Goal: Information Seeking & Learning: Learn about a topic

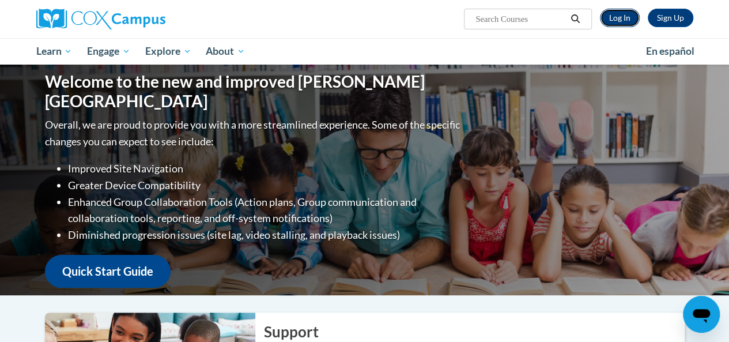
click at [620, 19] on link "Log In" at bounding box center [620, 18] width 40 height 18
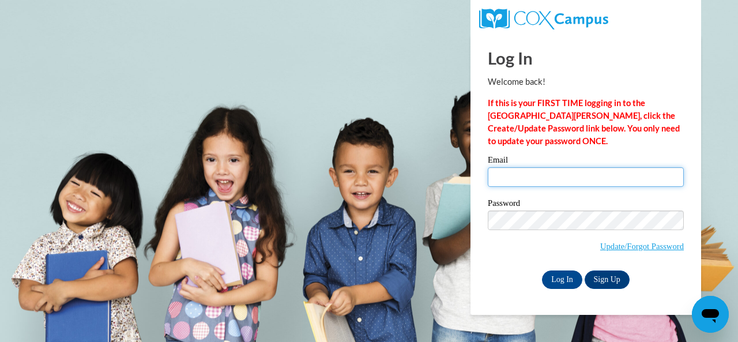
type input "fatemaahmed61@yahoo.com"
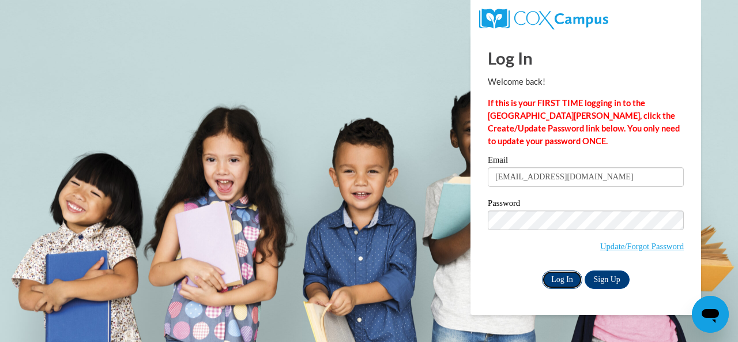
click at [565, 280] on input "Log In" at bounding box center [562, 279] width 40 height 18
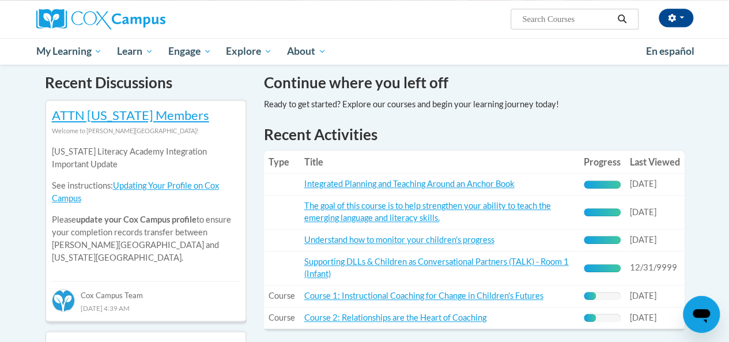
scroll to position [367, 0]
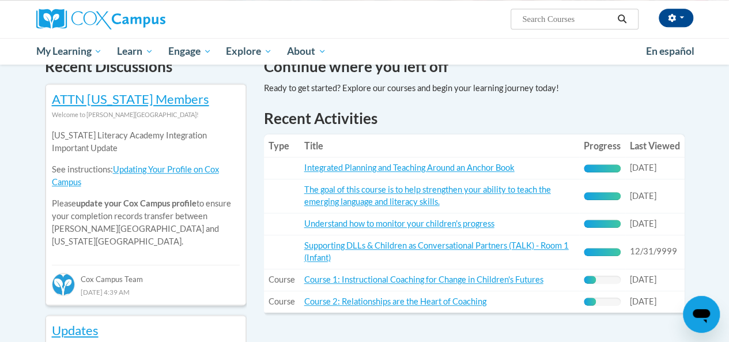
click at [610, 278] on div "33% Complete" at bounding box center [602, 280] width 37 height 8
click at [483, 279] on link "Course 1: Instructional Coaching for Change in Children's Futures" at bounding box center [423, 279] width 239 height 10
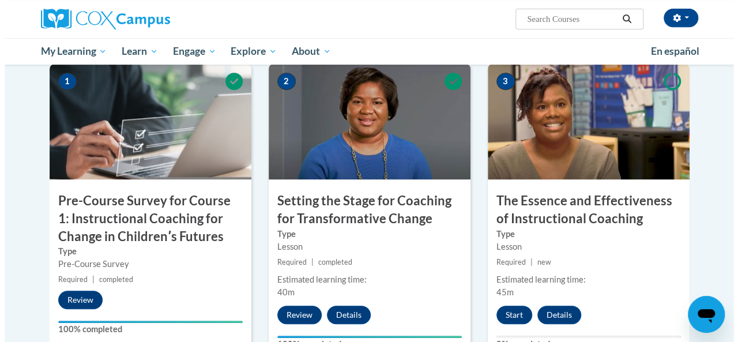
scroll to position [263, 0]
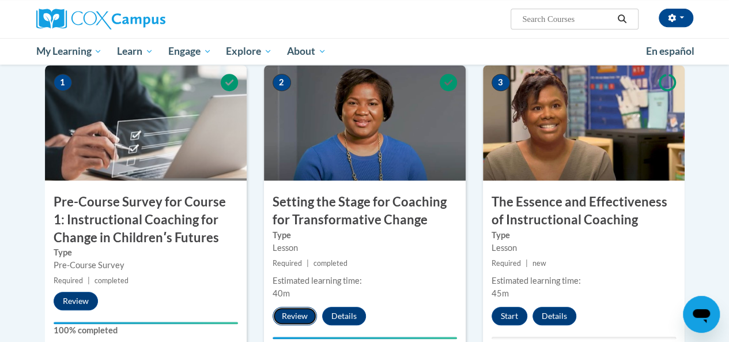
click at [293, 313] on button "Review" at bounding box center [295, 316] width 44 height 18
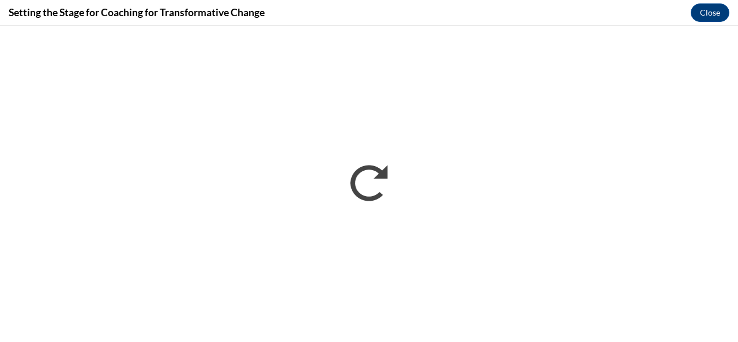
scroll to position [0, 0]
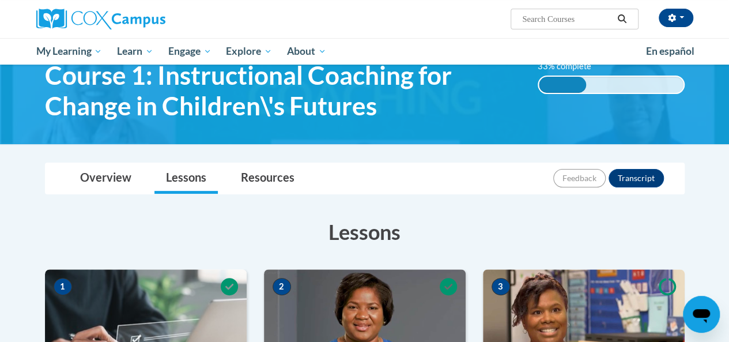
scroll to position [54, 0]
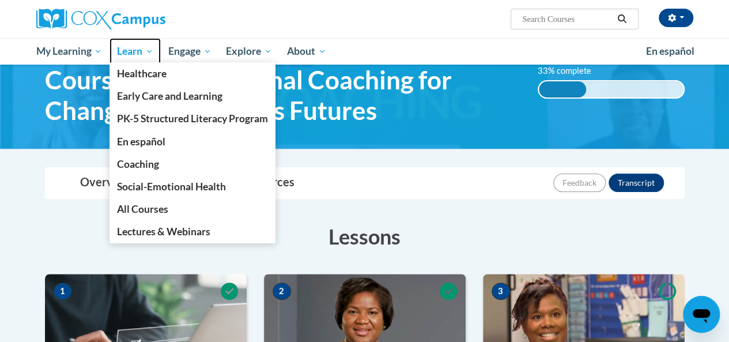
click at [136, 51] on span "Learn" at bounding box center [135, 51] width 36 height 14
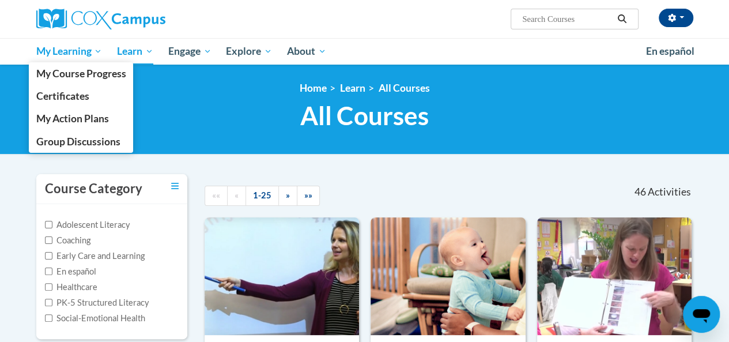
click at [76, 48] on span "My Learning" at bounding box center [69, 51] width 66 height 14
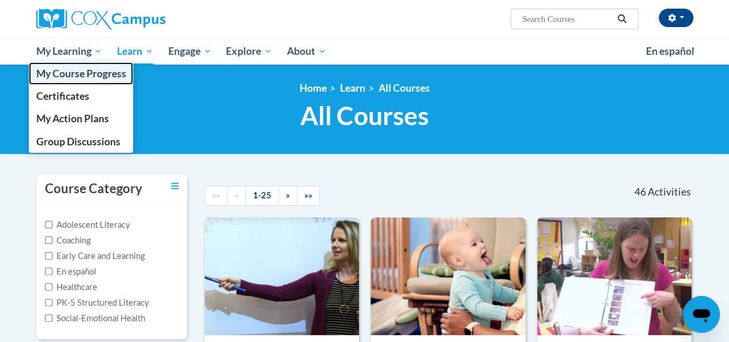
click at [103, 66] on link "My Course Progress" at bounding box center [81, 73] width 105 height 22
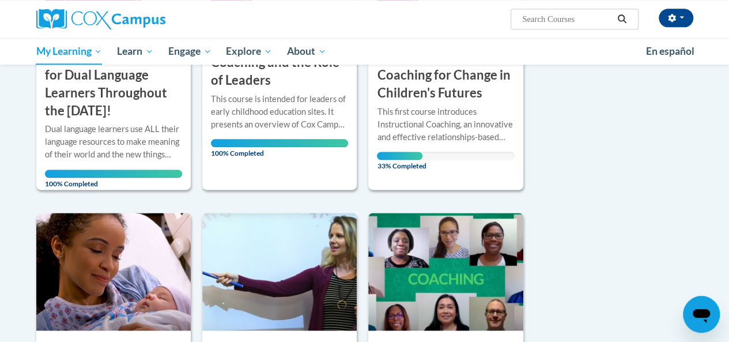
scroll to position [669, 0]
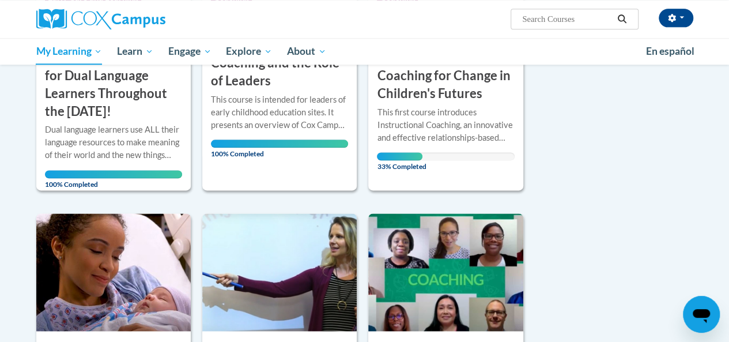
click at [454, 85] on h3 "Course 1: Instructional Coaching for Change in Children's Futures" at bounding box center [445, 75] width 137 height 53
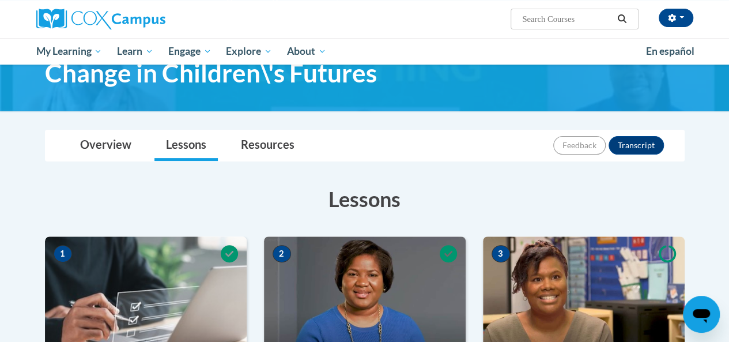
scroll to position [85, 0]
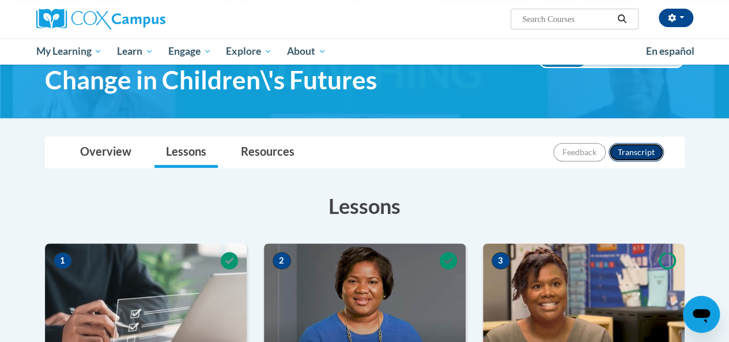
click at [642, 152] on button "Transcript" at bounding box center [636, 152] width 55 height 18
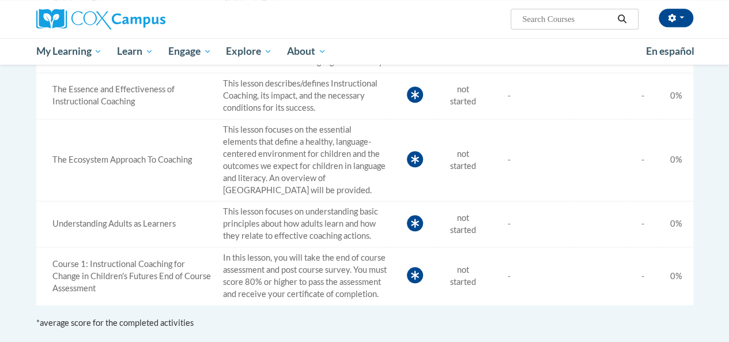
scroll to position [473, 0]
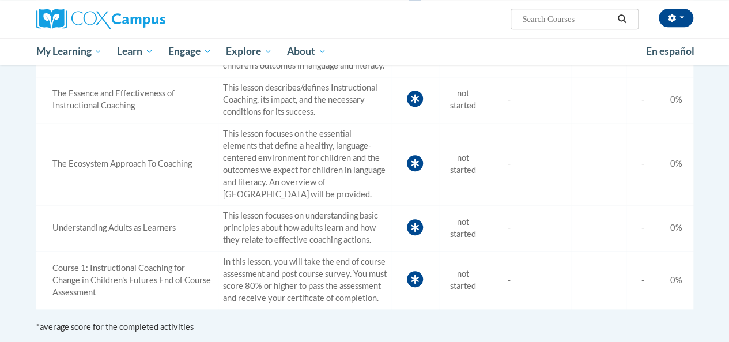
click at [453, 164] on span "not started" at bounding box center [463, 164] width 26 height 22
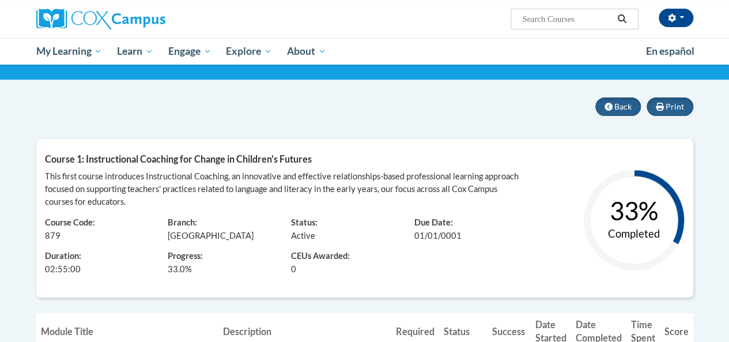
scroll to position [76, 0]
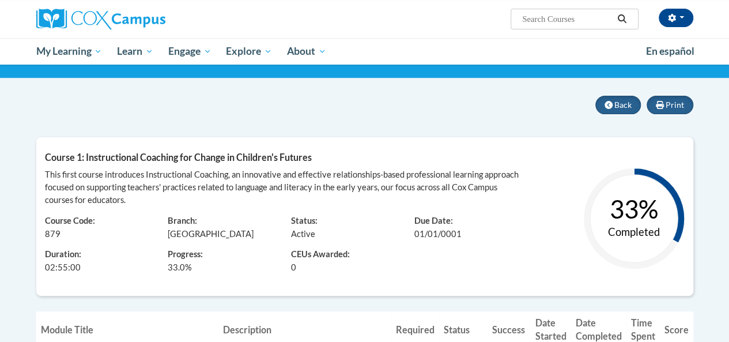
click at [639, 227] on text "Completed" at bounding box center [634, 231] width 52 height 13
click at [614, 105] on button "Back" at bounding box center [618, 105] width 46 height 18
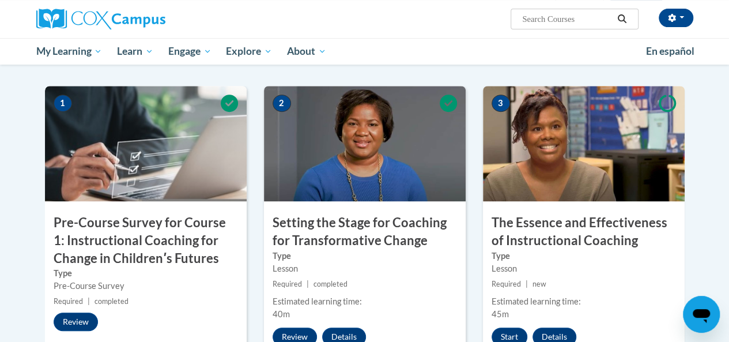
scroll to position [255, 0]
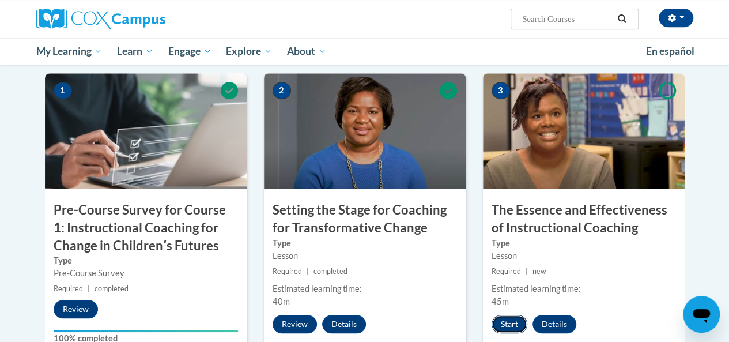
click at [518, 327] on button "Start" at bounding box center [510, 324] width 36 height 18
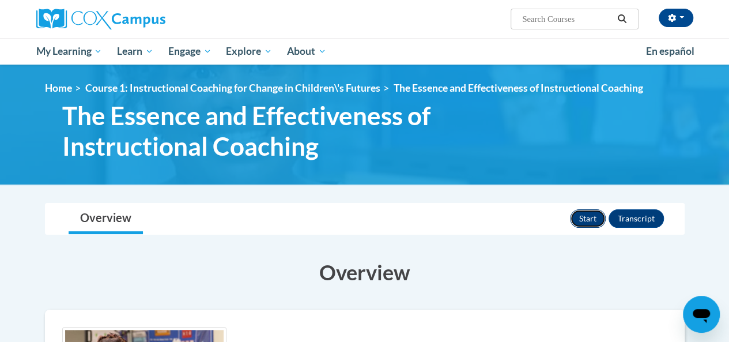
click at [584, 220] on button "Start" at bounding box center [588, 218] width 36 height 18
